Goal: Task Accomplishment & Management: Use online tool/utility

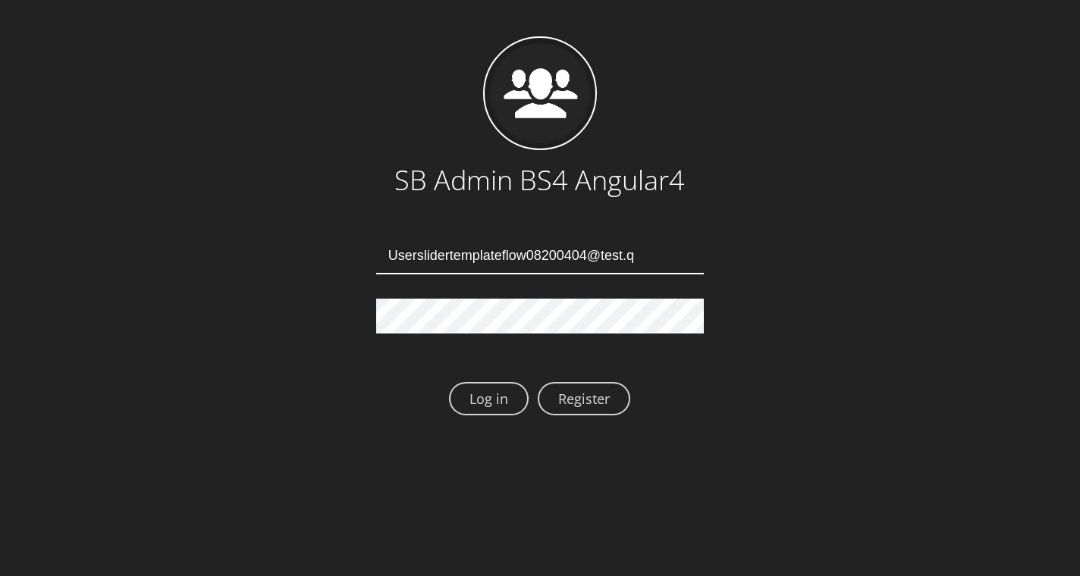
type input "[EMAIL_ADDRESS][DOMAIN_NAME]"
type input "Userslidertemplateflow08200408@test.qa"
